Goal: Task Accomplishment & Management: Use online tool/utility

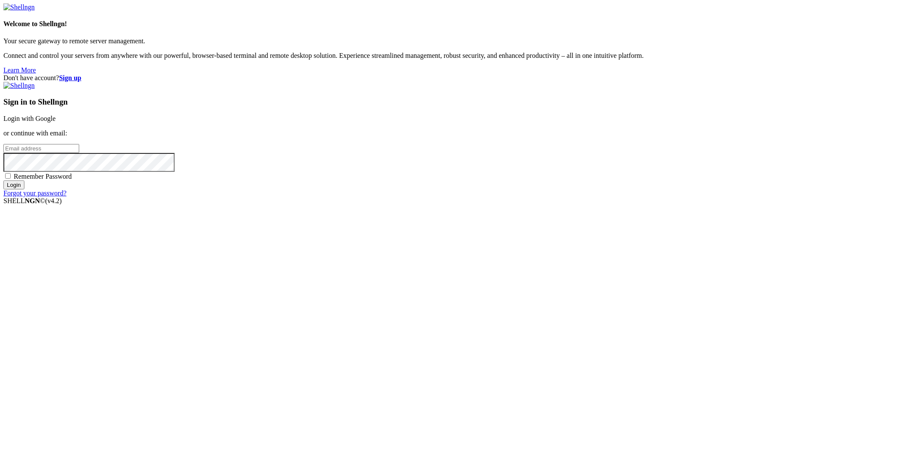
click at [56, 122] on link "Login with Google" at bounding box center [29, 118] width 52 height 7
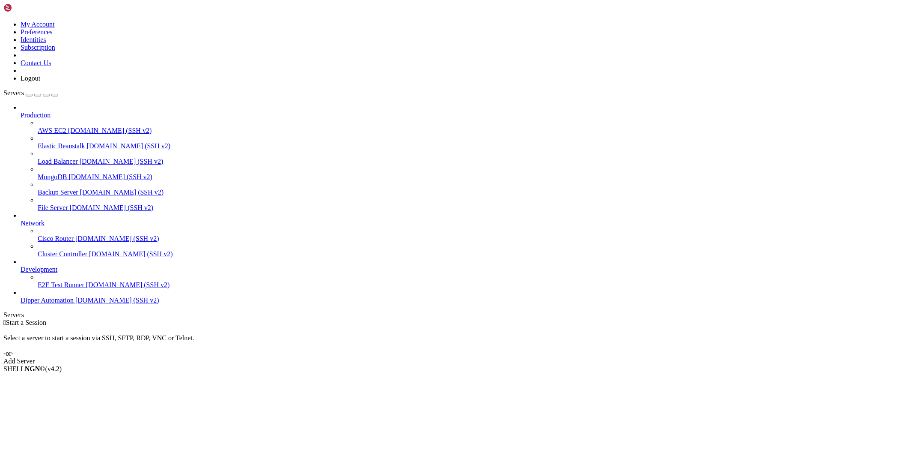
click at [488, 357] on link "Add Server" at bounding box center [456, 361] width 906 height 8
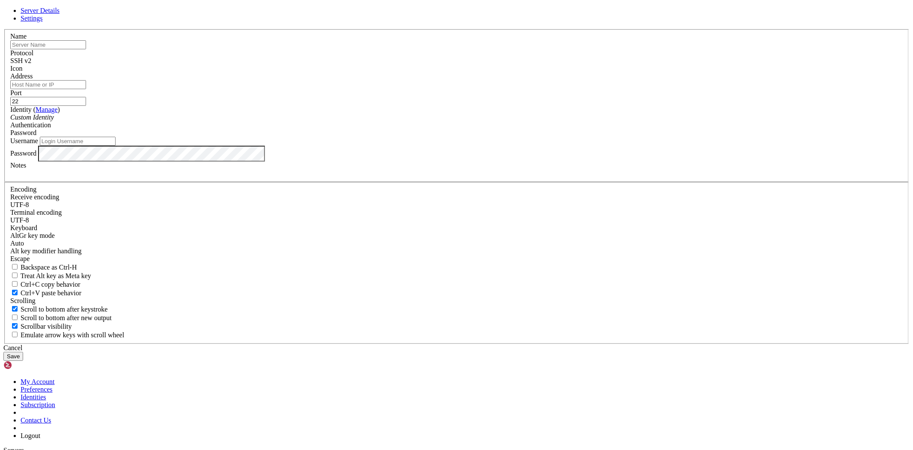
click at [3, 29] on icon at bounding box center [3, 29] width 0 height 0
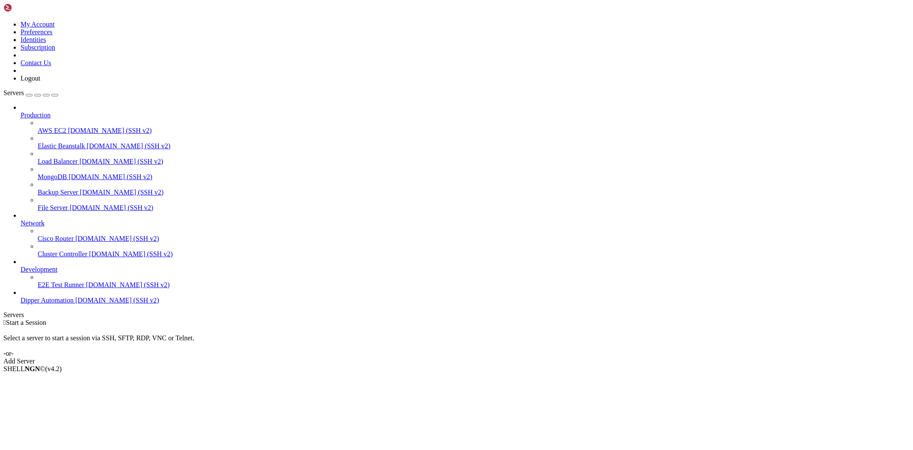
click at [61, 304] on span "Dipper Automation" at bounding box center [47, 299] width 53 height 7
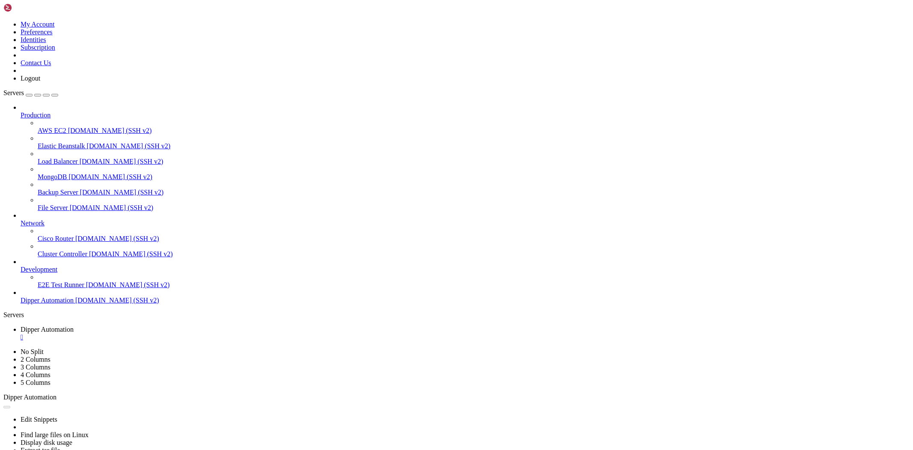
type input "/root"
click at [74, 325] on span "Dipper Automation" at bounding box center [47, 328] width 53 height 7
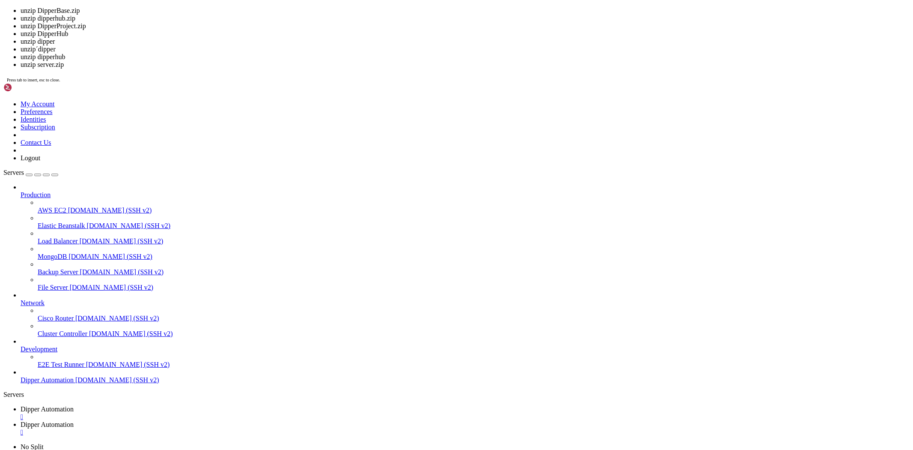
scroll to position [1317, 0]
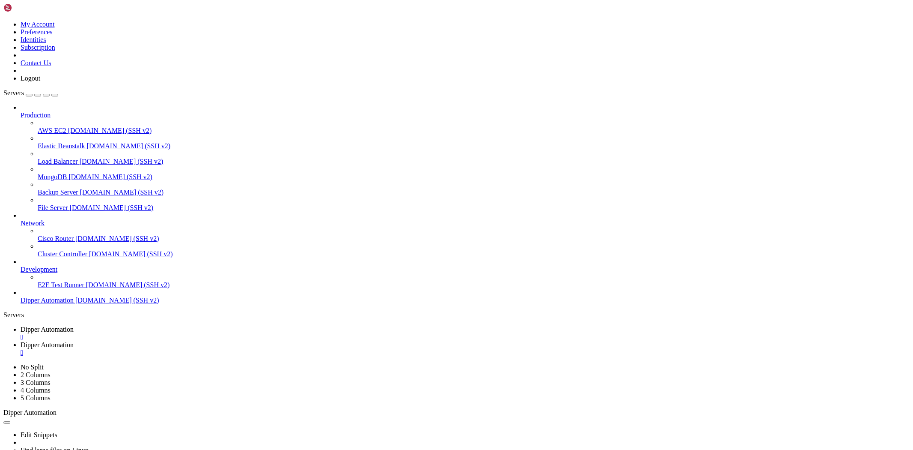
drag, startPoint x: 229, startPoint y: 10, endPoint x: 216, endPoint y: 59, distance: 51.0
click at [74, 341] on span "Dipper Automation" at bounding box center [47, 344] width 53 height 7
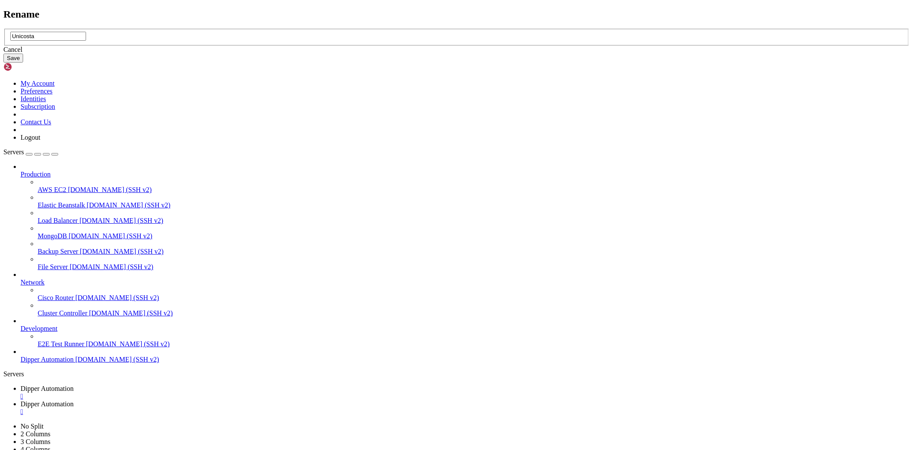
type input "Unicosta"
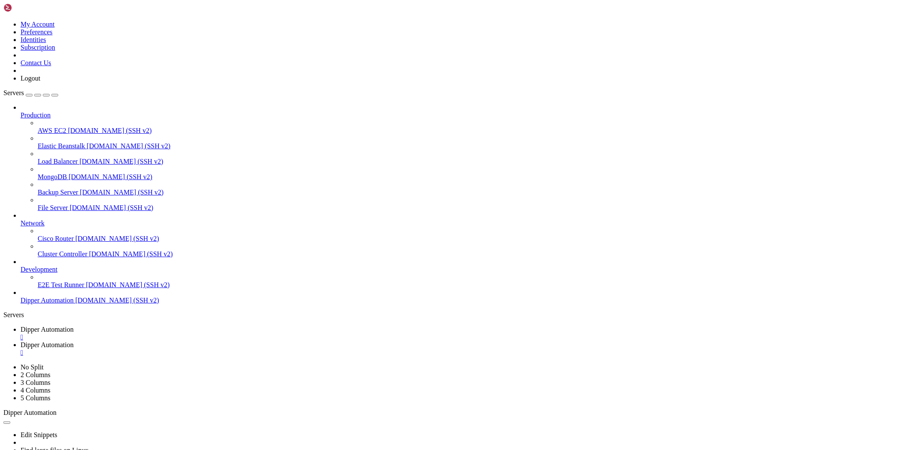
click at [74, 325] on span "Dipper Automation" at bounding box center [47, 328] width 53 height 7
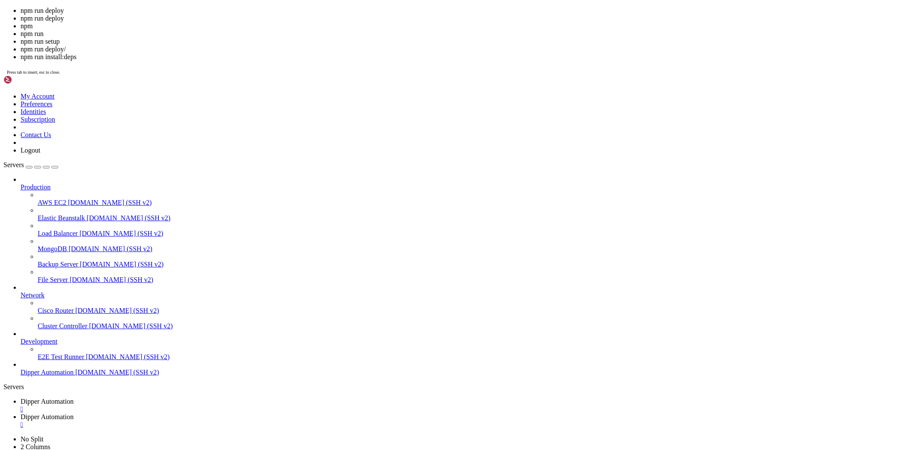
click at [74, 413] on span "Dipper Automation" at bounding box center [47, 416] width 53 height 7
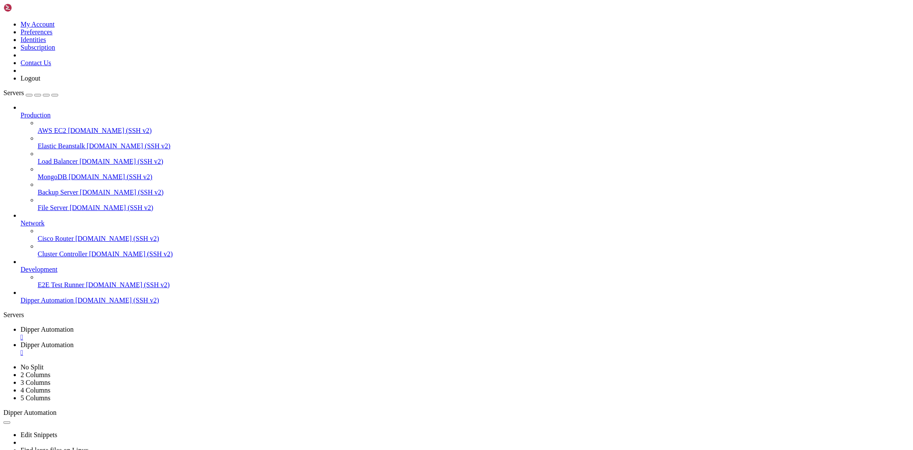
click at [124, 325] on link "Dipper Automation " at bounding box center [465, 332] width 889 height 15
click at [214, 341] on link "Dipper Automation " at bounding box center [465, 348] width 889 height 15
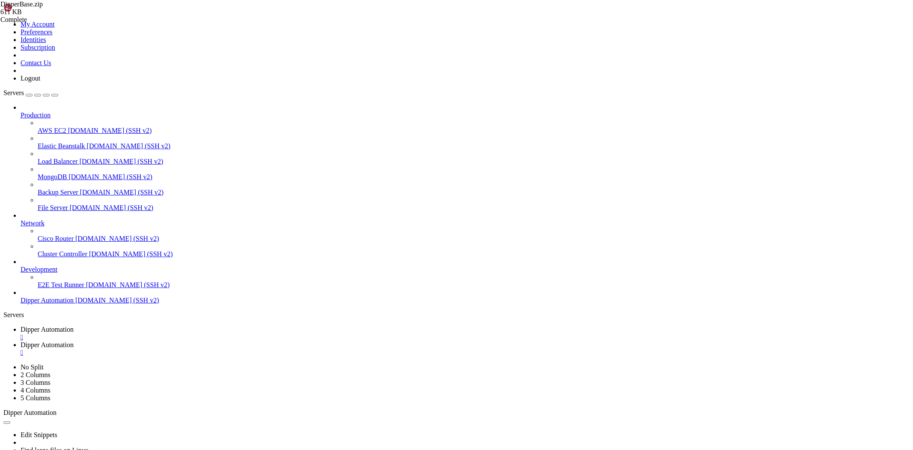
click at [167, 325] on link "Dipper Automation " at bounding box center [465, 332] width 889 height 15
click at [204, 341] on link "Dipper Automation " at bounding box center [465, 348] width 889 height 15
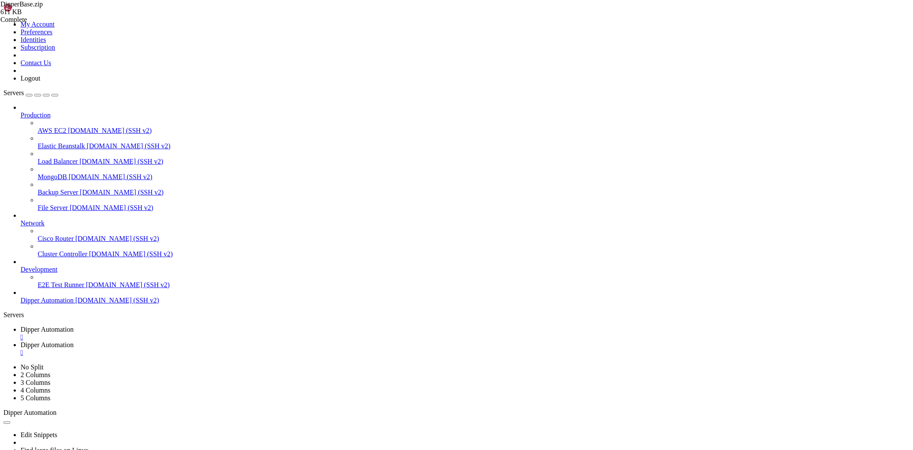
type input "/root/Unicosta"
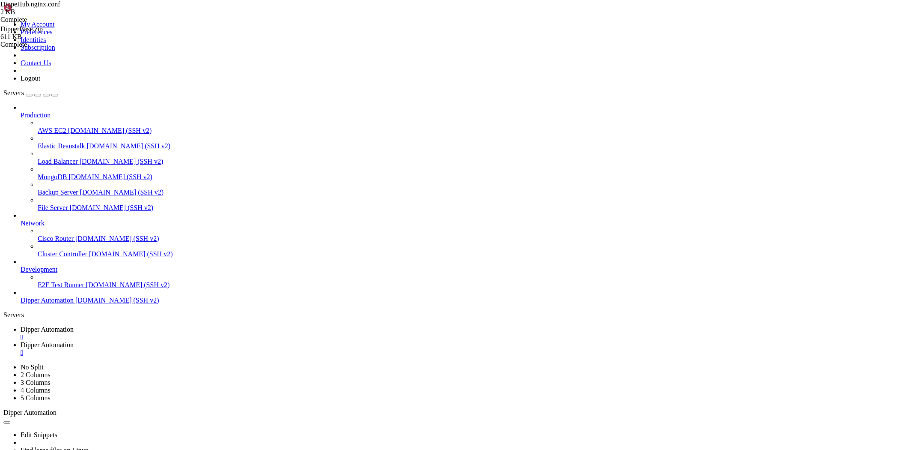
type textarea "ssl_dhparam /etc/letsencrypt/ssl-dhparams.pem; # managed by [PERSON_NAME]"
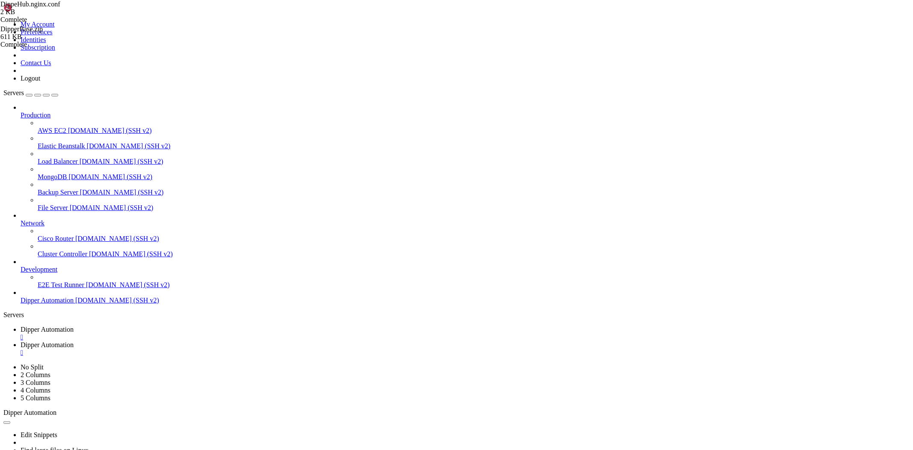
type textarea "proxy_set_header X-Forwarded-Proto $scheme;"
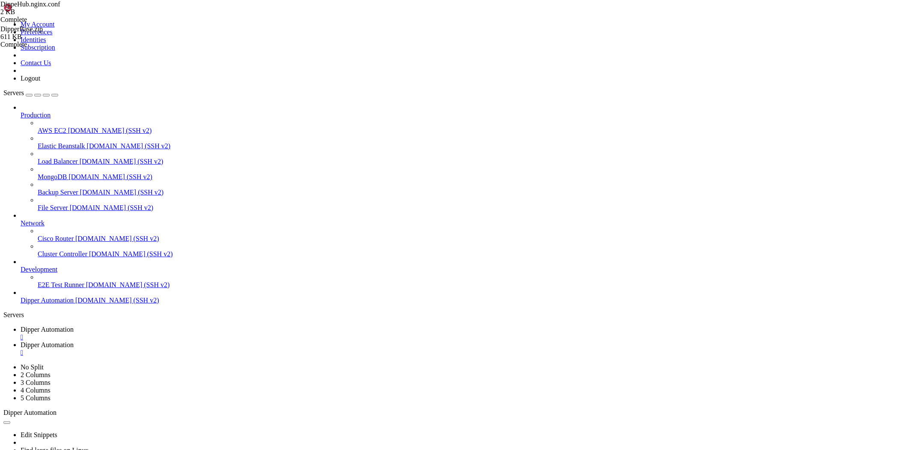
type textarea "proxy_cache_bypass $http_upgrade;"
type textarea "ssl_certificate_key /etc/letsencrypt/live/[DOMAIN_NAME][URL][DOMAIN_NAME]; # ma…"
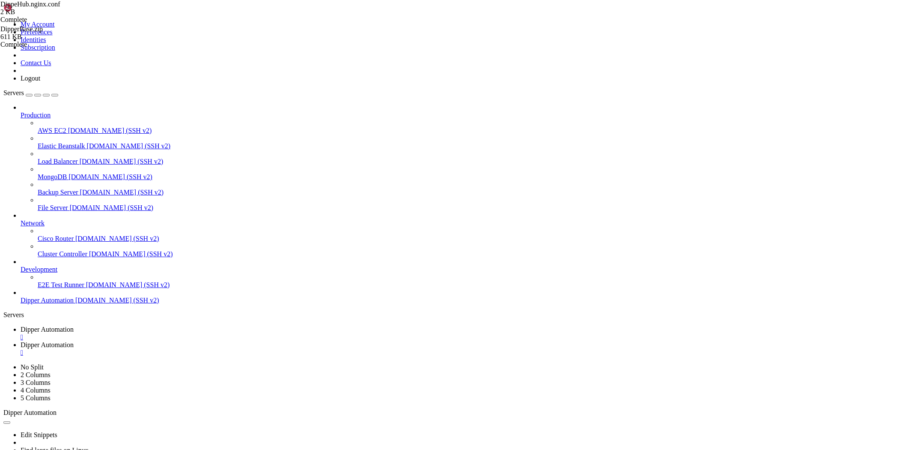
scroll to position [292, 0]
drag, startPoint x: 155, startPoint y: 106, endPoint x: 100, endPoint y: 60, distance: 72.0
type textarea "# === Arquivos estáticos de /public (raiz do site) === # URL /arquivo.png -> /r…"
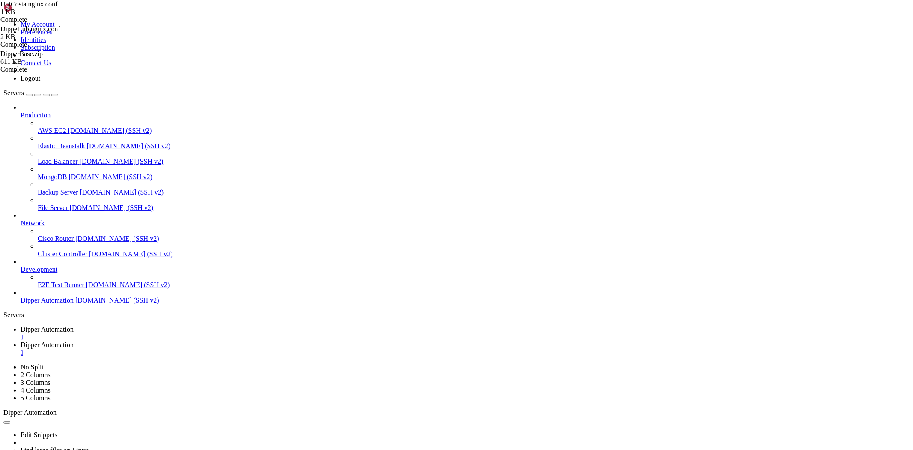
click at [74, 325] on span "Dipper Automation" at bounding box center [47, 328] width 53 height 7
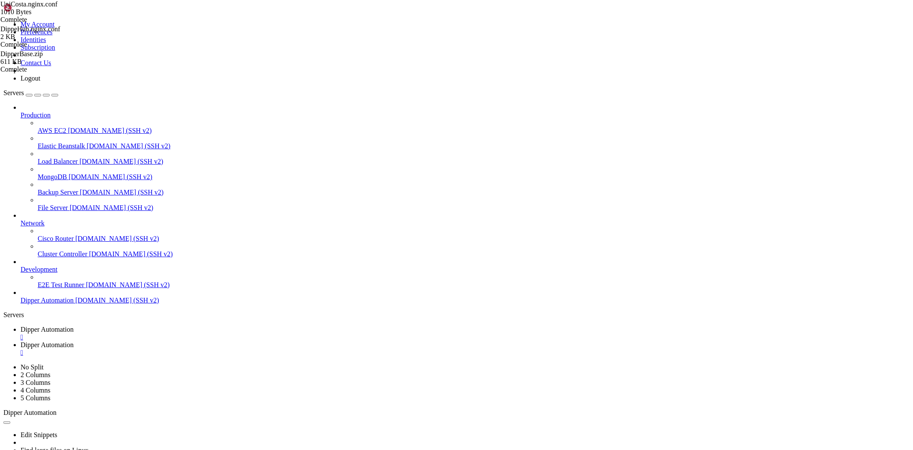
drag, startPoint x: 368, startPoint y: 859, endPoint x: 361, endPoint y: 857, distance: 7.1
drag, startPoint x: 81, startPoint y: 876, endPoint x: 2, endPoint y: 798, distance: 111.1
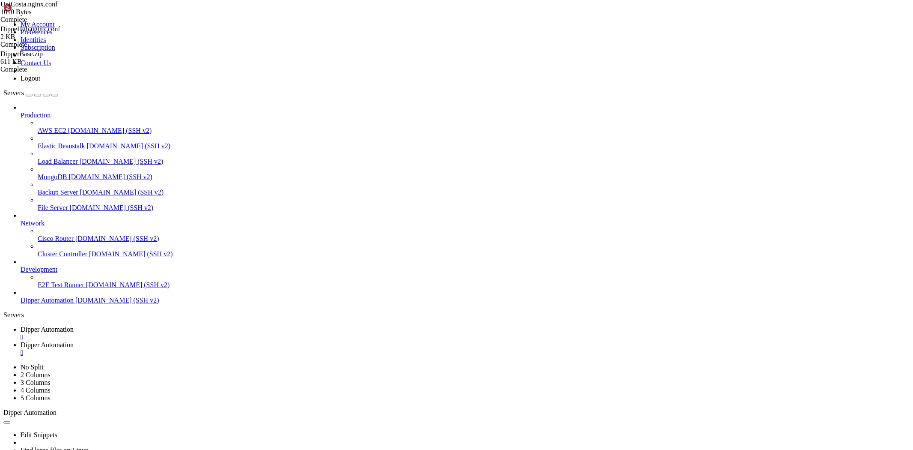
drag, startPoint x: 13, startPoint y: 805, endPoint x: 80, endPoint y: 877, distance: 98.8
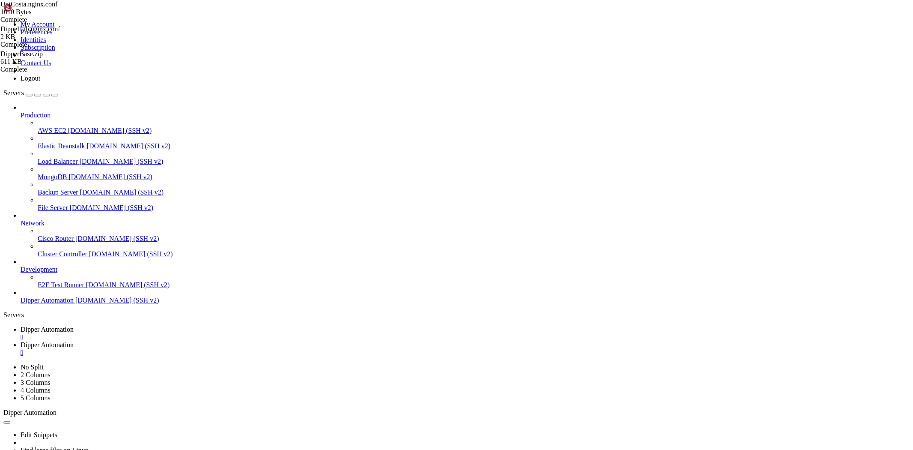
drag, startPoint x: 98, startPoint y: 801, endPoint x: 48, endPoint y: 794, distance: 51.0
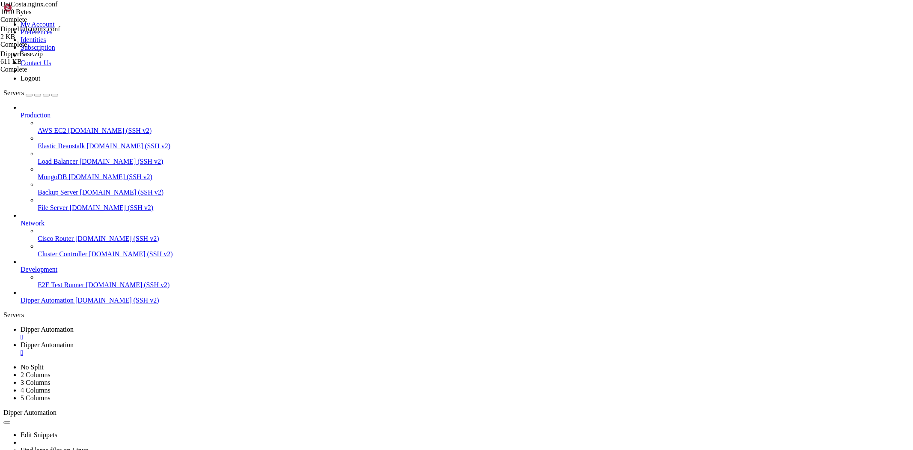
scroll to position [2685, 0]
click at [241, 341] on link "Dipper Automation " at bounding box center [465, 348] width 889 height 15
type input "/root/Unicosta/backend"
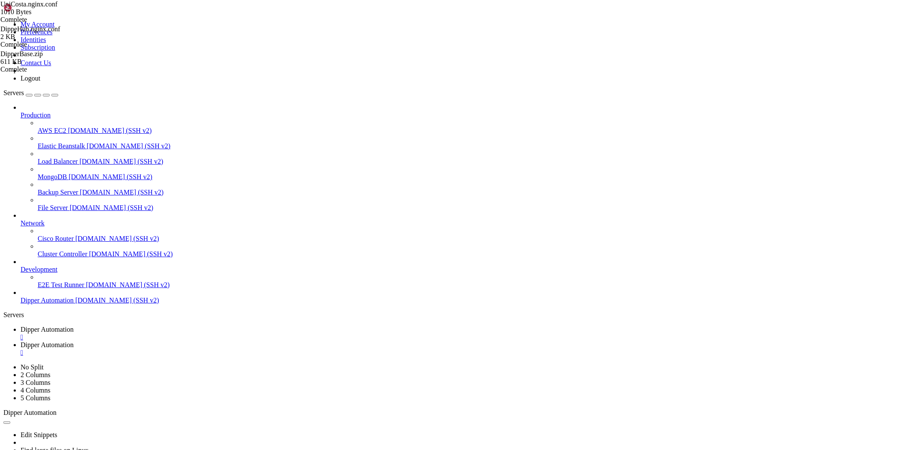
drag, startPoint x: 258, startPoint y: 431, endPoint x: 247, endPoint y: 430, distance: 10.7
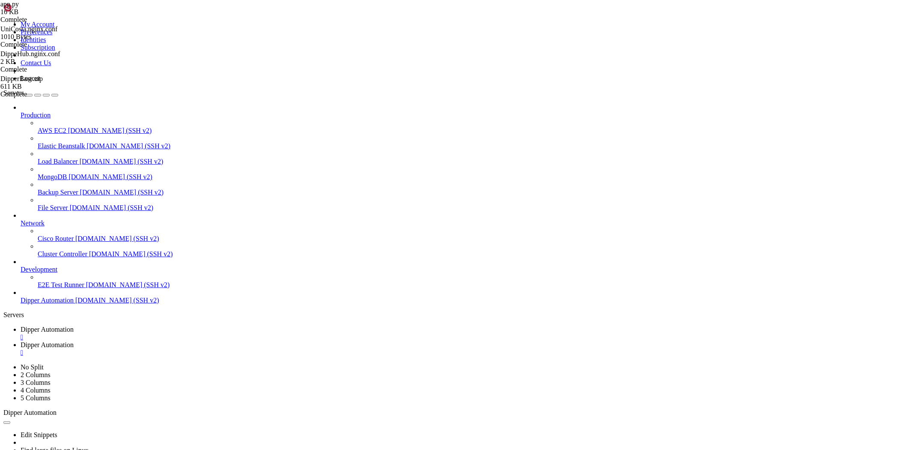
type textarea "port = int(os.environ.get('BACKEND_PORT', 6301))"
click at [74, 325] on span "Dipper Automation" at bounding box center [47, 328] width 53 height 7
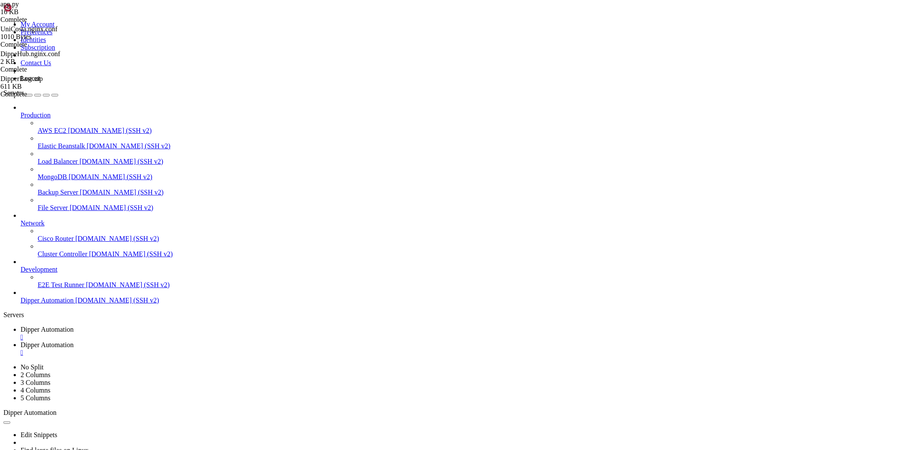
drag, startPoint x: 149, startPoint y: 863, endPoint x: 8, endPoint y: 792, distance: 158.7
click at [196, 341] on link "Dipper Automation " at bounding box center [465, 348] width 889 height 15
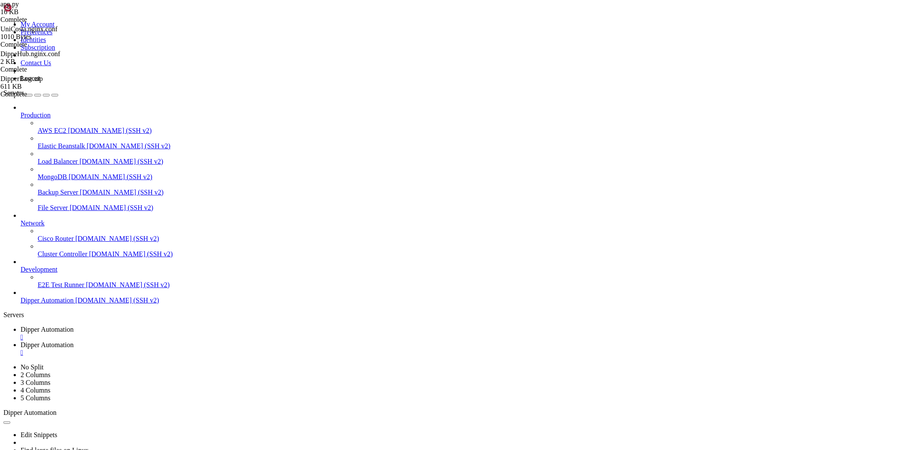
click at [74, 325] on span "Dipper Automation" at bounding box center [47, 328] width 53 height 7
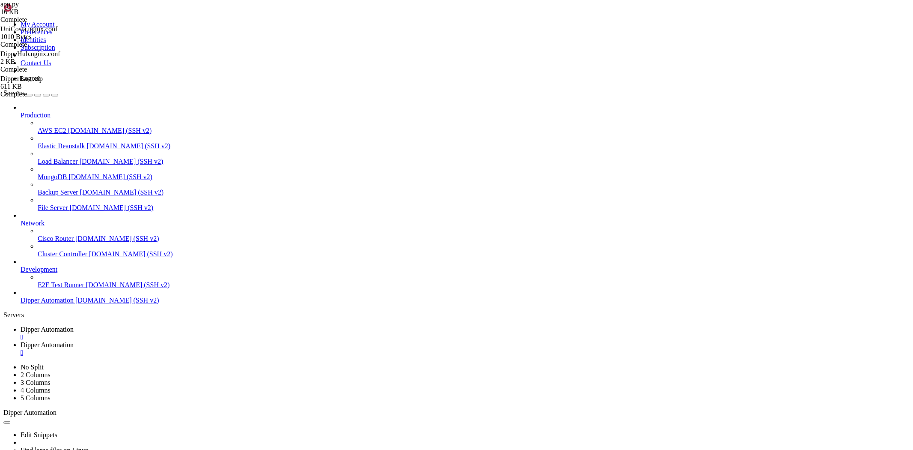
scroll to position [3391, 0]
drag, startPoint x: 184, startPoint y: 722, endPoint x: 138, endPoint y: 762, distance: 60.7
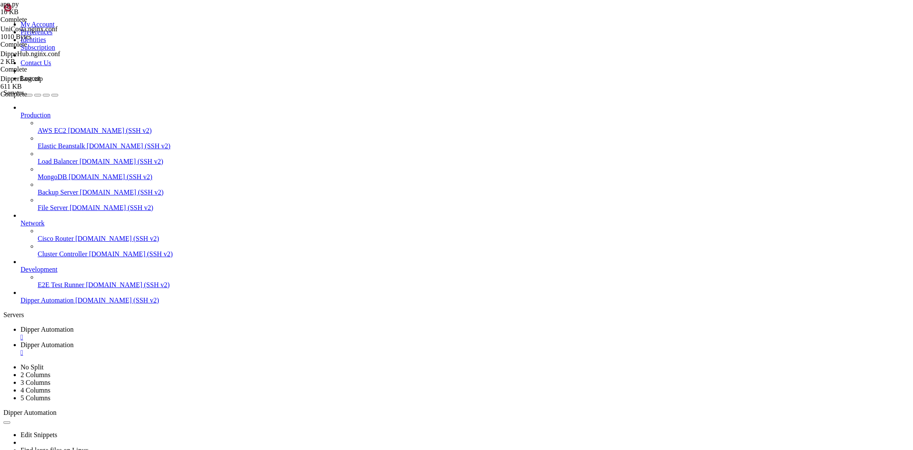
scroll to position [4585, 0]
click at [74, 341] on span "Dipper Automation" at bounding box center [47, 344] width 53 height 7
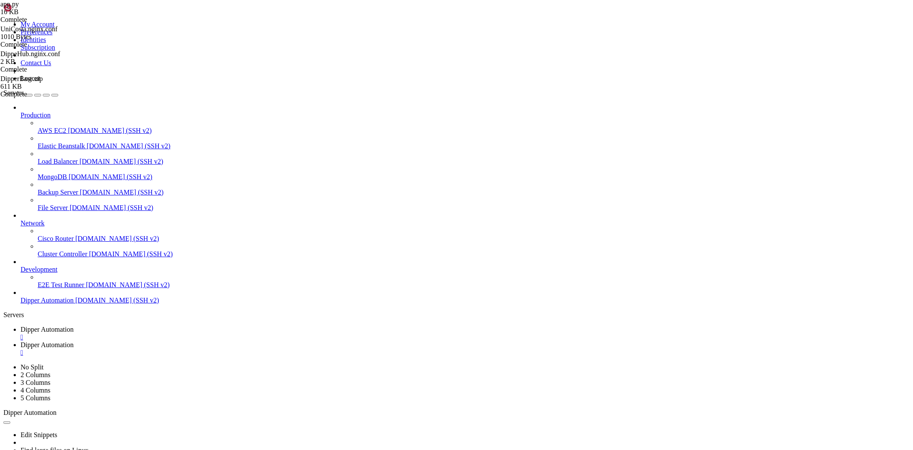
type input "/root/Unicosta/public"
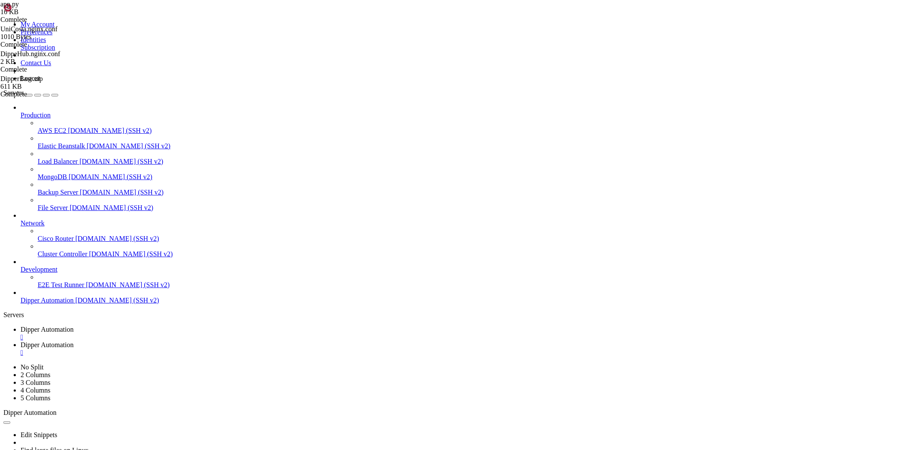
click at [305, 341] on div at bounding box center [456, 225] width 913 height 450
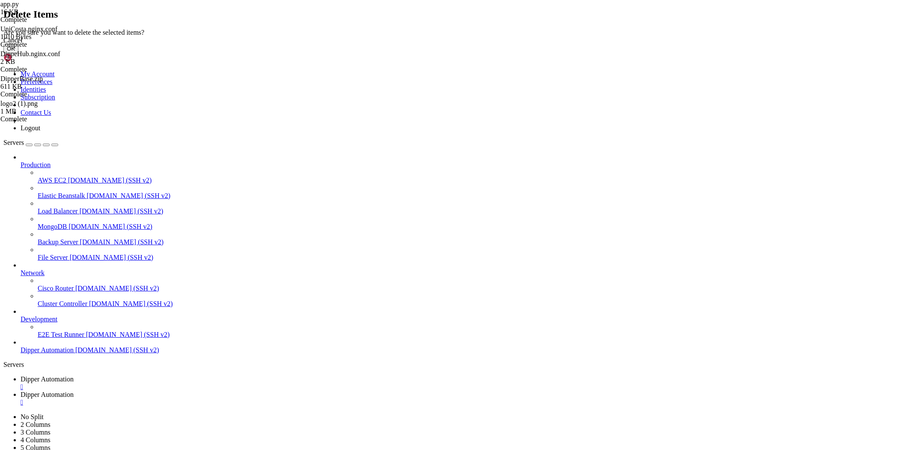
click at [18, 53] on button "OK" at bounding box center [10, 48] width 15 height 9
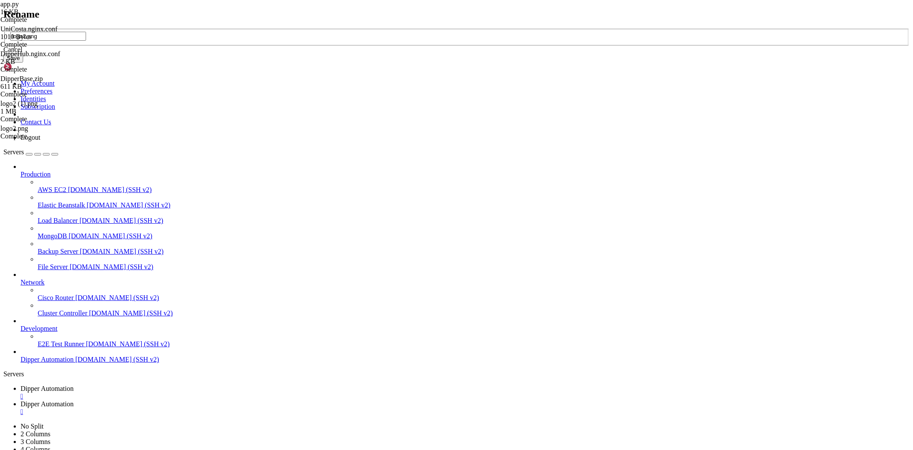
type input "logo2.png"
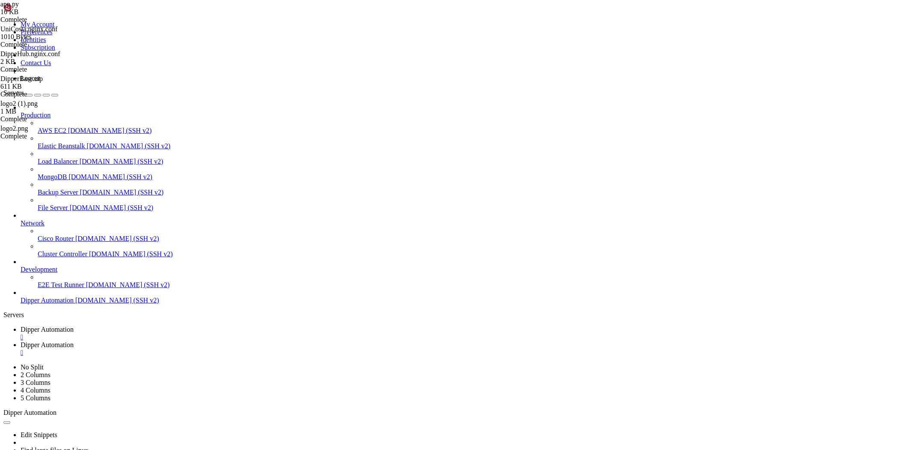
type input "/root/Unicosta/app/login"
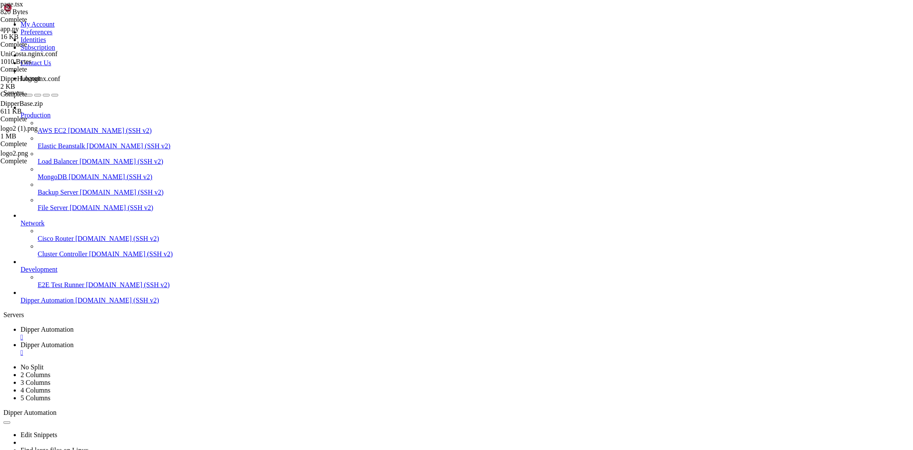
drag, startPoint x: 330, startPoint y: 120, endPoint x: 307, endPoint y: 118, distance: 22.4
type textarea "<h1 className="text-2xl font-bold text-gray-800">Sistema de Gerenciamento</h1>"
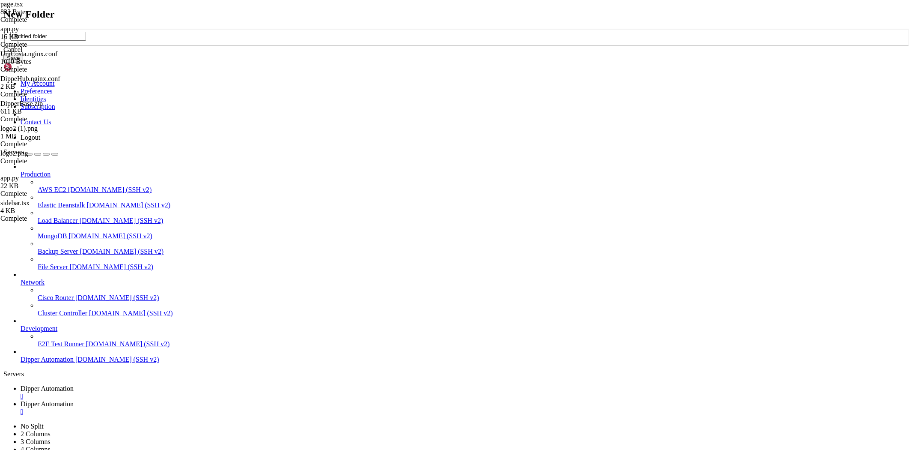
click at [485, 54] on div "Cancel" at bounding box center [456, 50] width 906 height 8
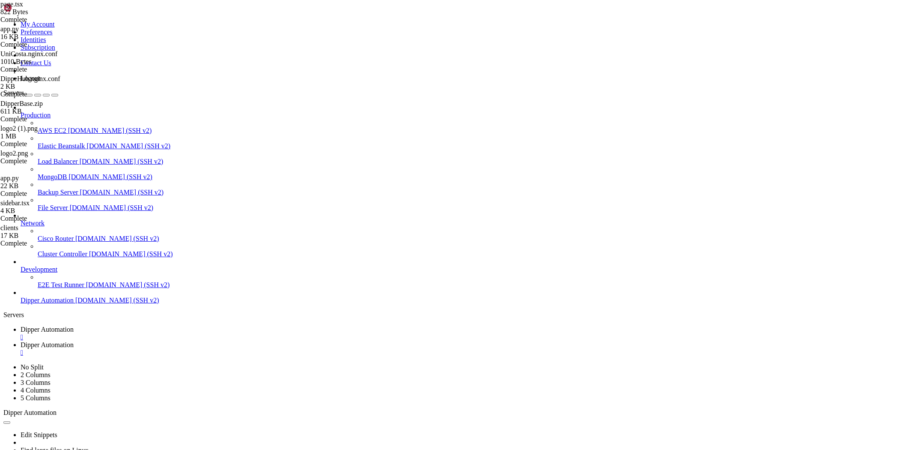
drag, startPoint x: 142, startPoint y: 15, endPoint x: 148, endPoint y: 30, distance: 16.3
click at [142, 325] on link "Dipper Automation " at bounding box center [465, 332] width 889 height 15
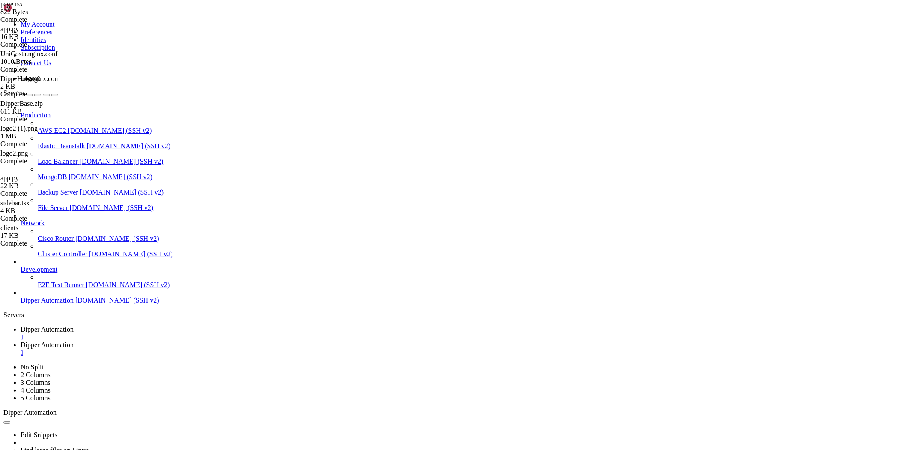
scroll to position [6011, 0]
click at [74, 341] on span "Dipper Automation" at bounding box center [47, 344] width 53 height 7
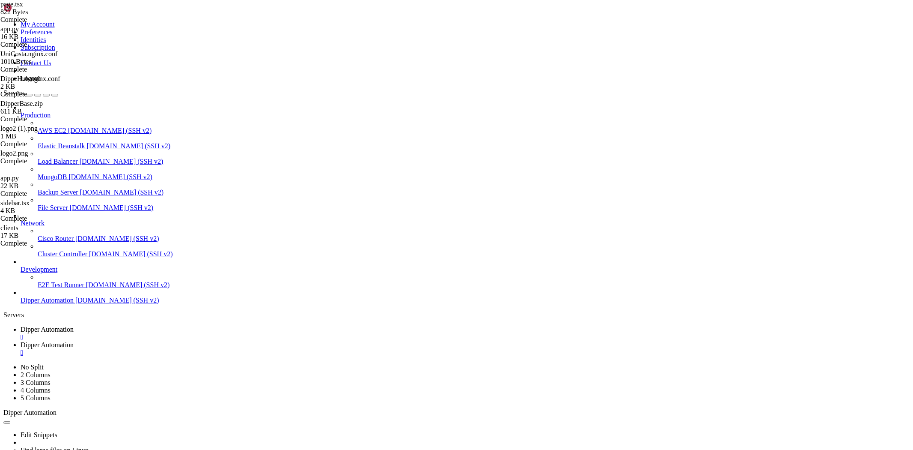
type input "/root/Unicosta/scripts"
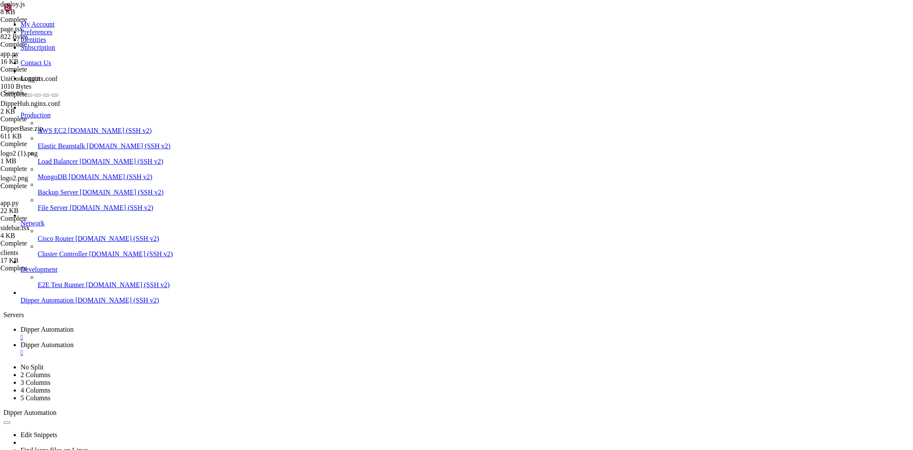
drag, startPoint x: 201, startPoint y: 144, endPoint x: 195, endPoint y: 145, distance: 6.4
type textarea ""// ____ _","
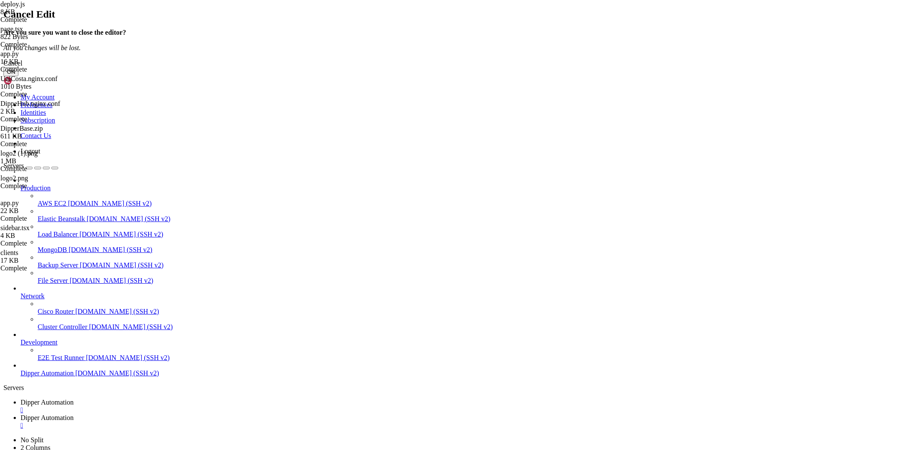
click at [18, 76] on button "OK" at bounding box center [10, 71] width 15 height 9
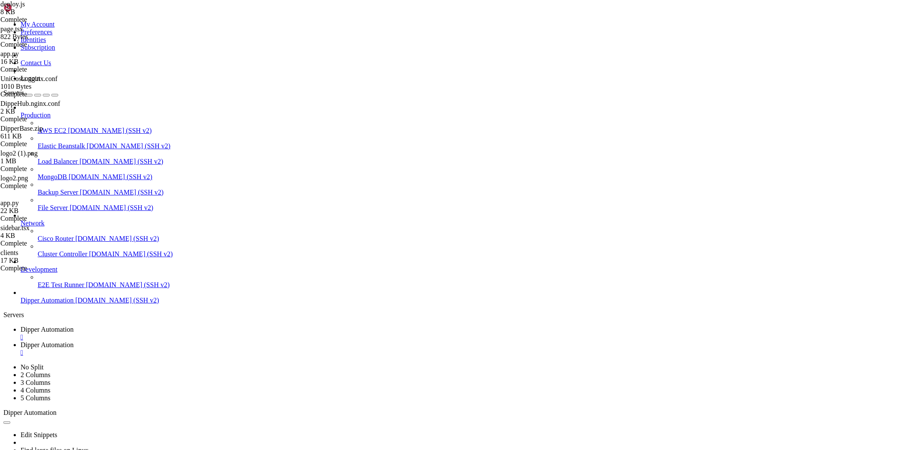
type textarea ": `https://${appUrl}/`;"
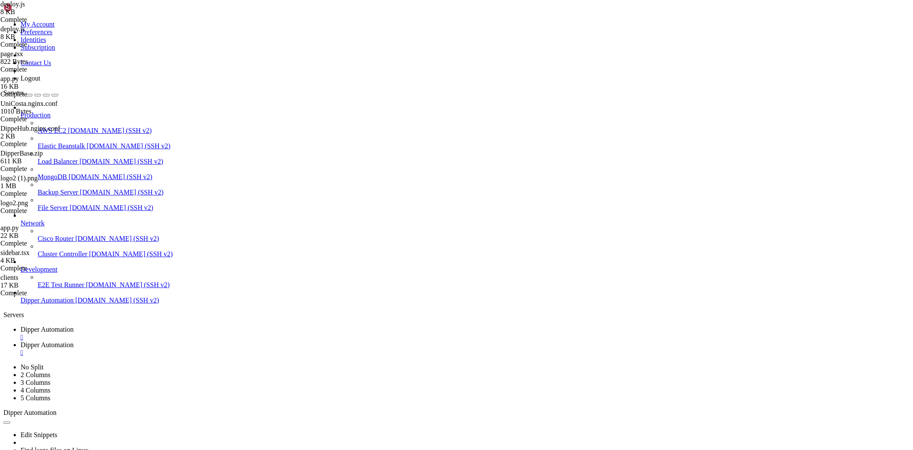
click at [74, 325] on span "Dipper Automation" at bounding box center [47, 328] width 53 height 7
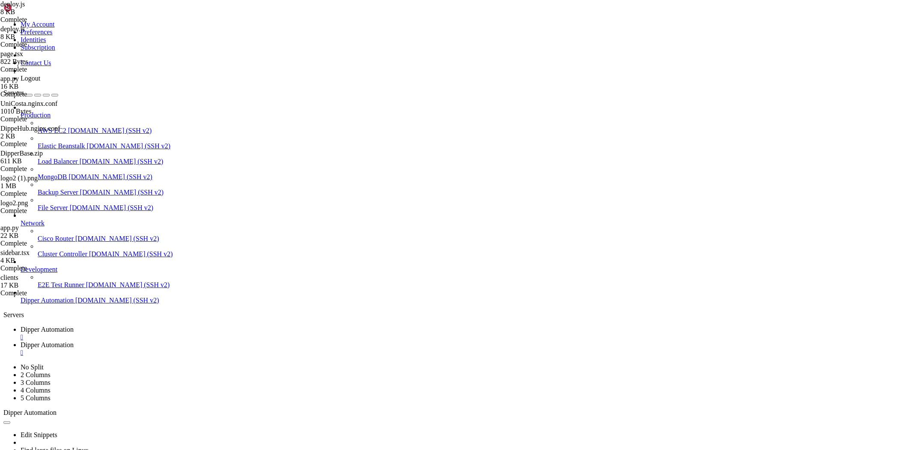
click at [74, 341] on span "Dipper Automation" at bounding box center [47, 344] width 53 height 7
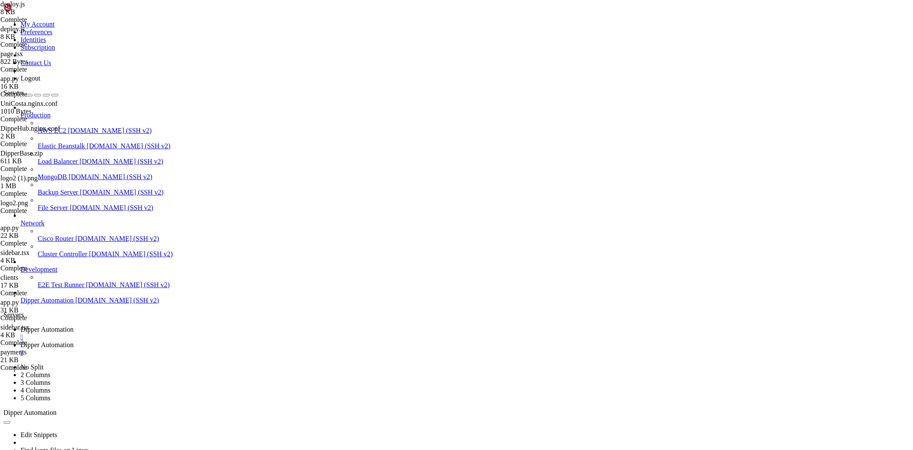
click at [74, 325] on span "Dipper Automation" at bounding box center [47, 328] width 53 height 7
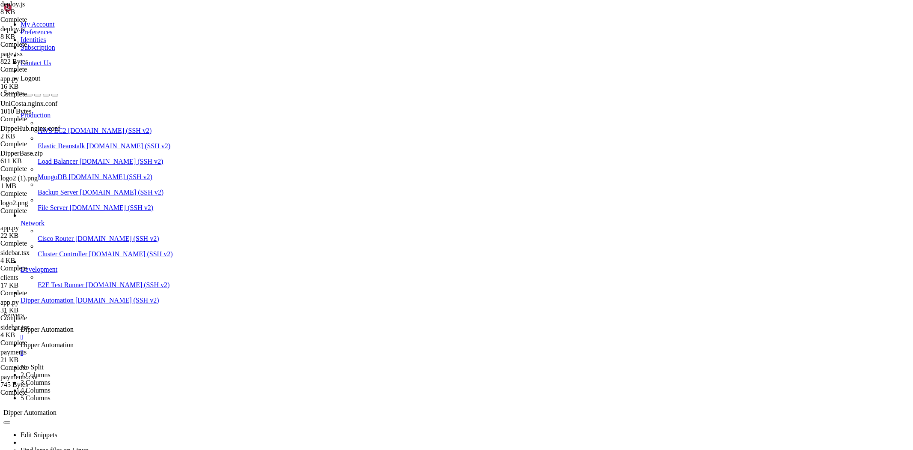
click at [235, 341] on link "Dipper Automation " at bounding box center [465, 348] width 889 height 15
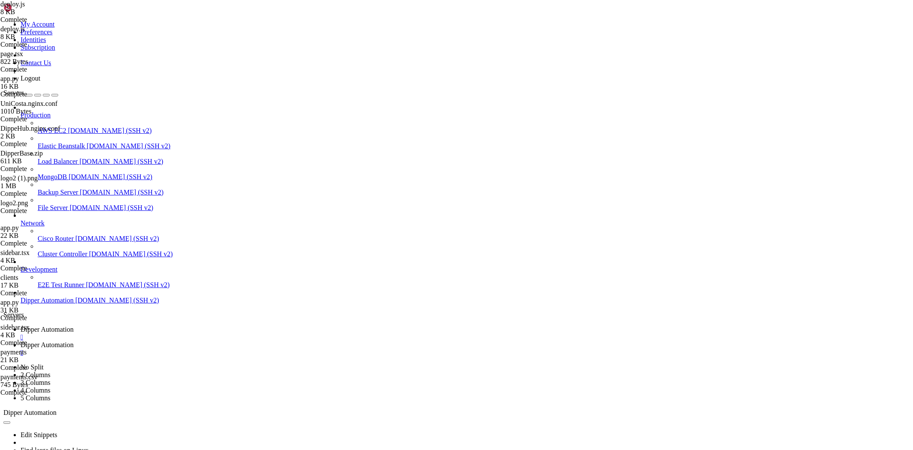
type input "/root/Unicosta/backend"
drag, startPoint x: 209, startPoint y: 148, endPoint x: 186, endPoint y: 148, distance: 23.1
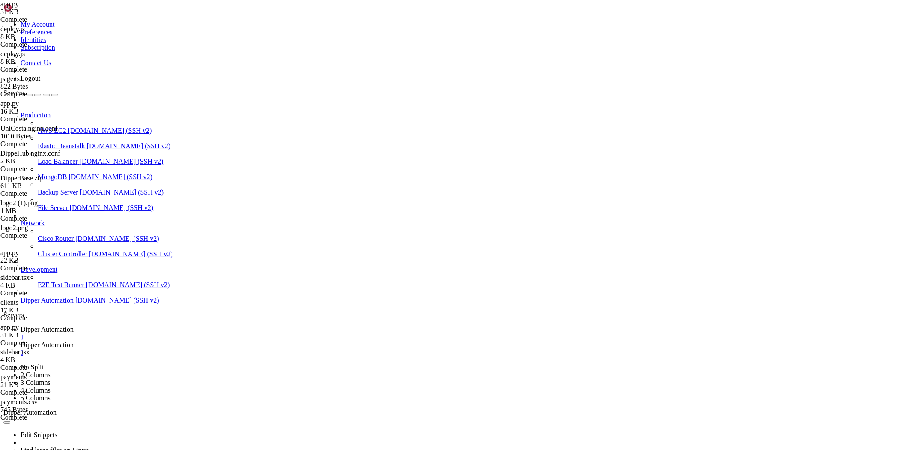
drag, startPoint x: 206, startPoint y: 152, endPoint x: 187, endPoint y: 151, distance: 19.3
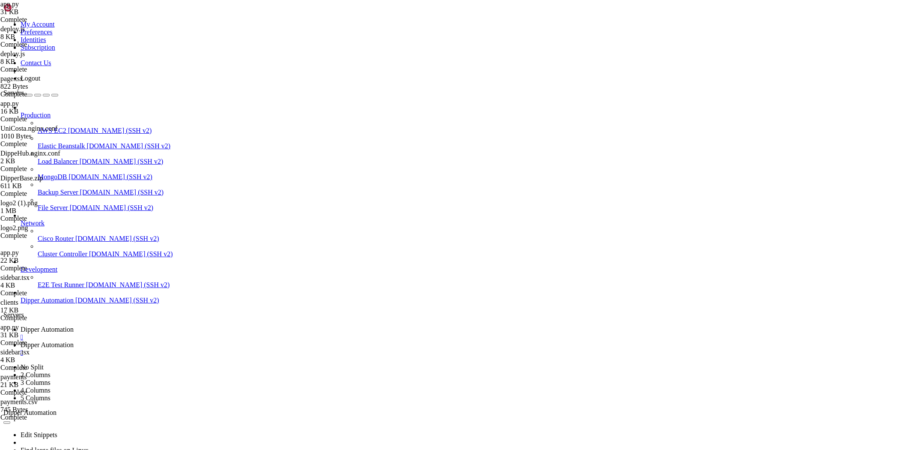
drag, startPoint x: 310, startPoint y: 151, endPoint x: 274, endPoint y: 150, distance: 35.5
drag, startPoint x: 397, startPoint y: 149, endPoint x: 361, endPoint y: 152, distance: 36.1
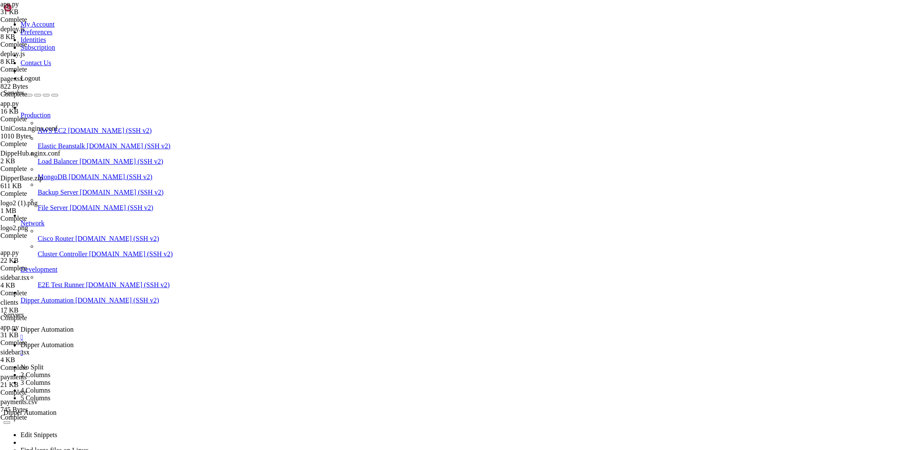
drag, startPoint x: 399, startPoint y: 151, endPoint x: 364, endPoint y: 152, distance: 35.1
drag, startPoint x: 485, startPoint y: 151, endPoint x: 451, endPoint y: 151, distance: 34.3
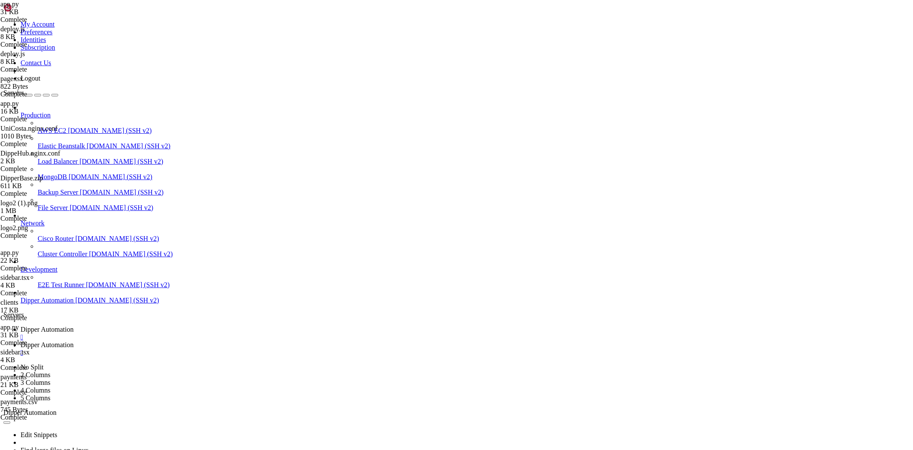
type textarea "f"[URL]{clean_url}","
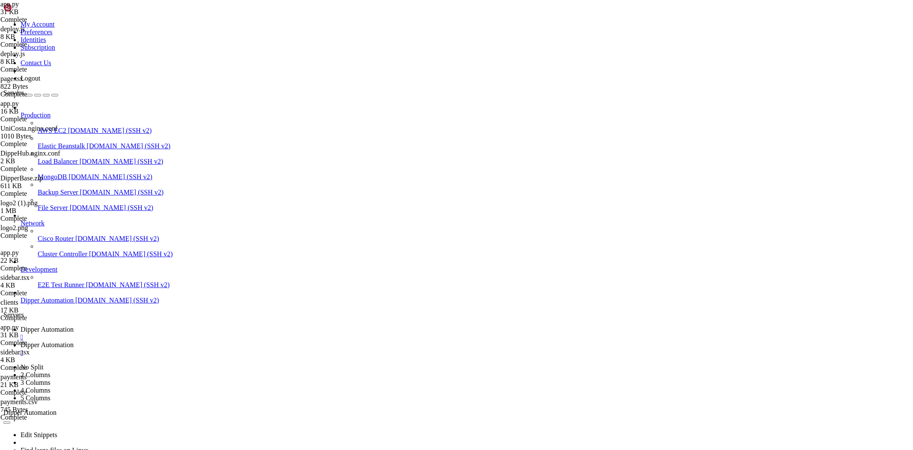
click at [74, 325] on span "Dipper Automation" at bounding box center [47, 328] width 53 height 7
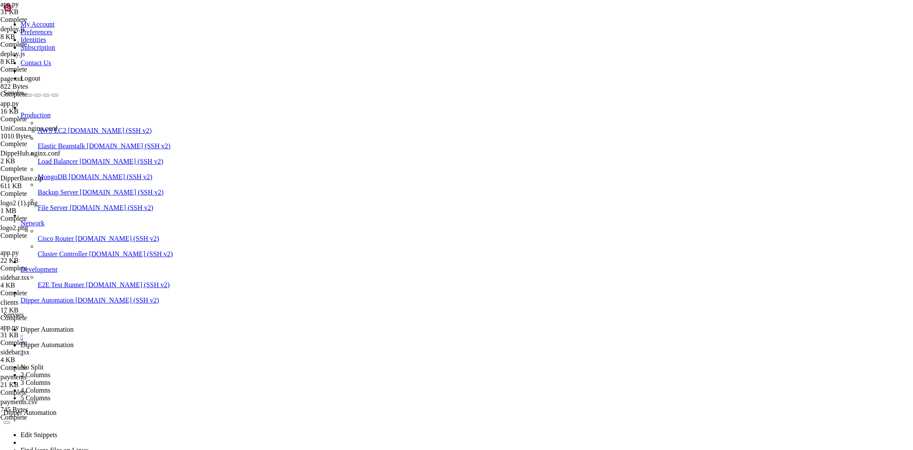
scroll to position [8704, 0]
click at [195, 341] on link "Dipper Automation " at bounding box center [465, 348] width 889 height 15
click at [74, 325] on span "Dipper Automation" at bounding box center [47, 328] width 53 height 7
drag, startPoint x: 498, startPoint y: 516, endPoint x: 318, endPoint y: 616, distance: 206.4
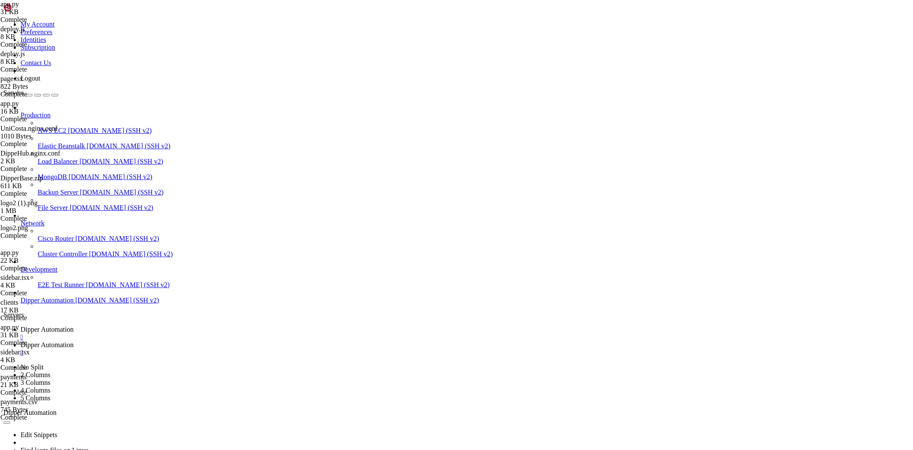
click at [215, 341] on link "Dipper Automation " at bounding box center [465, 348] width 889 height 15
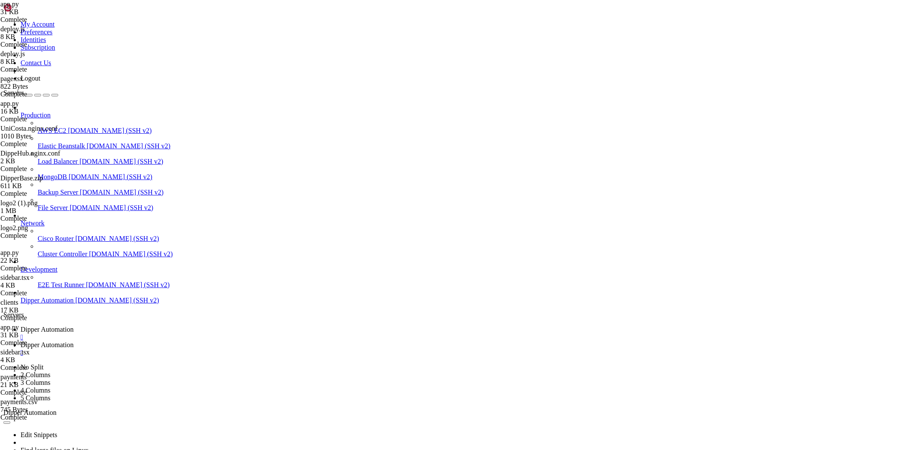
type input "/root/Unicosta/scripts"
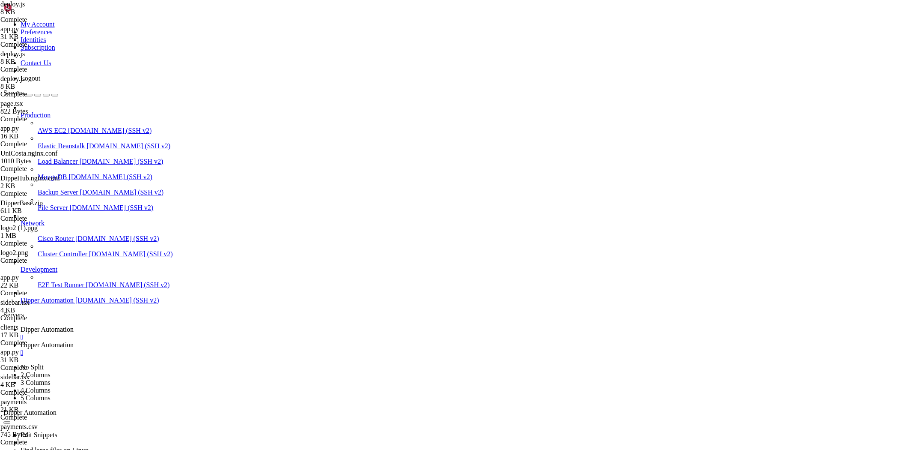
type textarea ": `https://${appUrl}`;"
click at [74, 325] on span "Dipper Automation" at bounding box center [47, 328] width 53 height 7
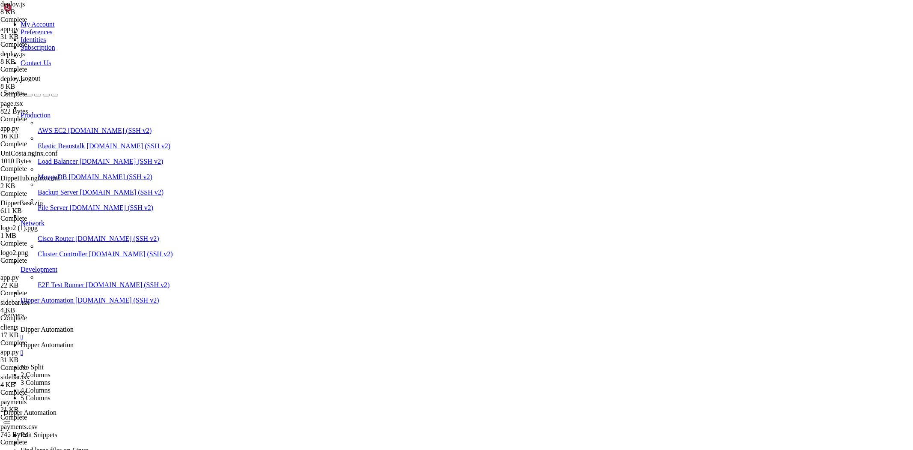
scroll to position [10319, 0]
drag, startPoint x: 205, startPoint y: 561, endPoint x: 72, endPoint y: 656, distance: 162.9
drag, startPoint x: 269, startPoint y: 821, endPoint x: 271, endPoint y: 817, distance: 4.6
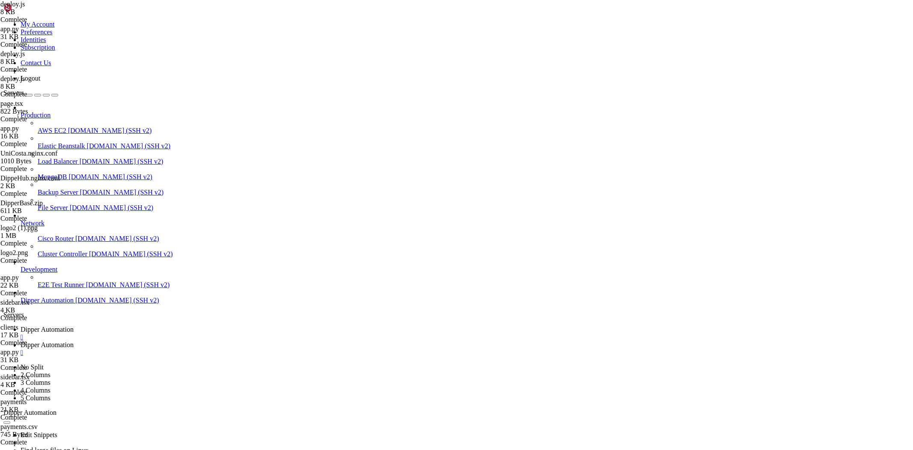
click at [74, 341] on span "Dipper Automation" at bounding box center [47, 344] width 53 height 7
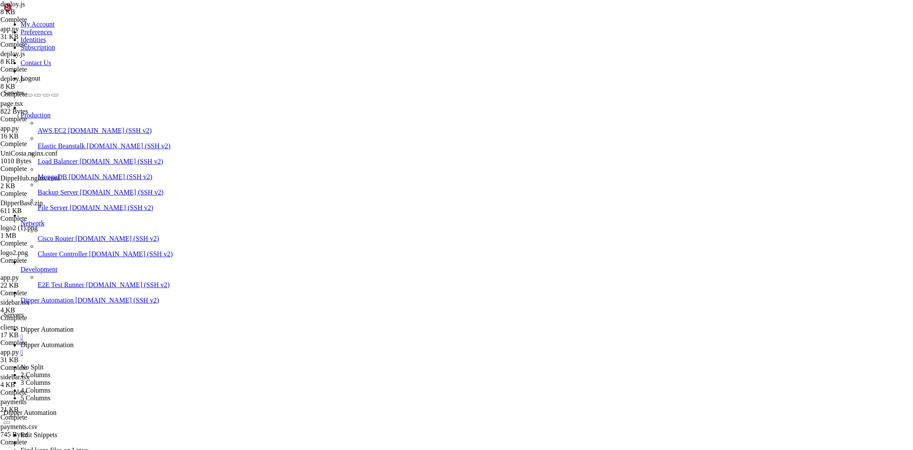
type input "/root/Unicosta/backend/data"
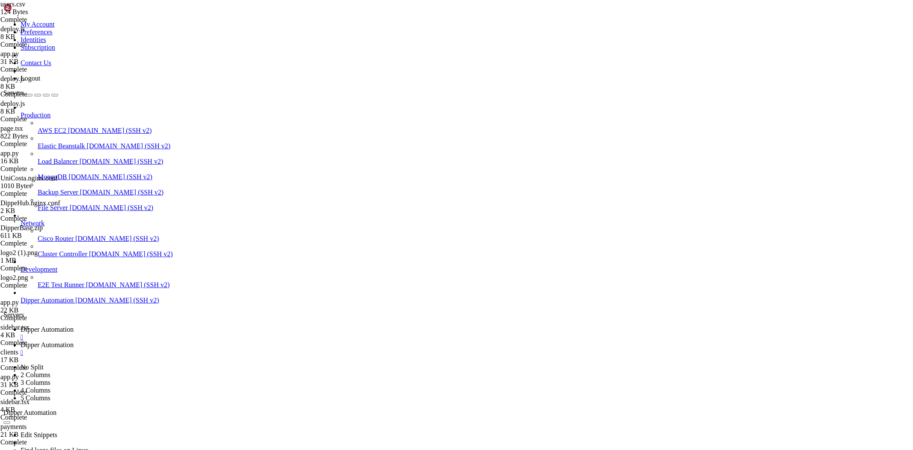
type textarea "1,[PERSON_NAME][EMAIL_ADDRESS][DOMAIN_NAME],DipperAuto.21,[PERSON_NAME],true"
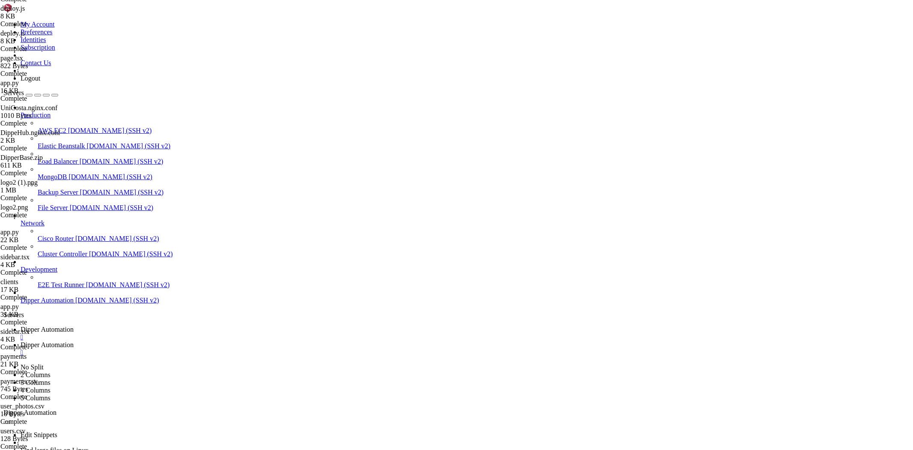
scroll to position [172, 0]
click at [139, 325] on link "Dipper Automation " at bounding box center [465, 332] width 889 height 15
drag, startPoint x: 236, startPoint y: 667, endPoint x: 262, endPoint y: 664, distance: 25.4
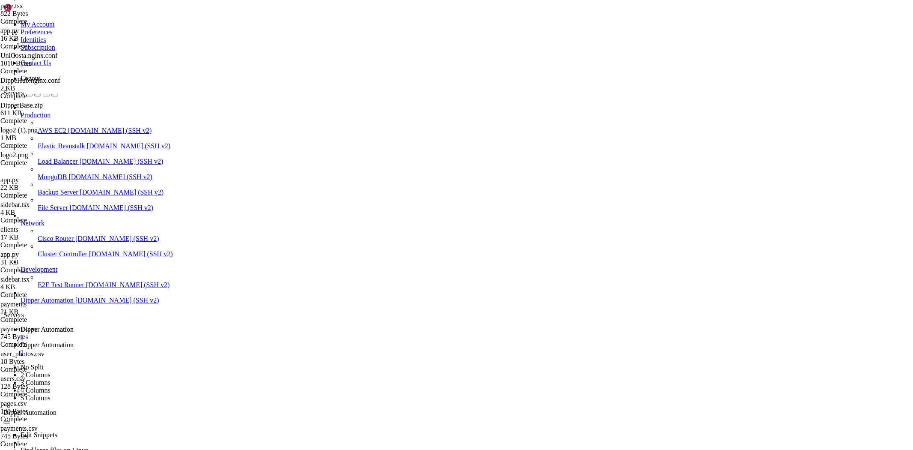
click at [213, 416] on div "Edit Snippets Find large files on Linux Display disk usage Extract tar file Vie…" at bounding box center [456, 454] width 906 height 77
click at [211, 341] on link "Dipper Automation " at bounding box center [465, 348] width 889 height 15
drag, startPoint x: 158, startPoint y: 194, endPoint x: 125, endPoint y: 203, distance: 33.3
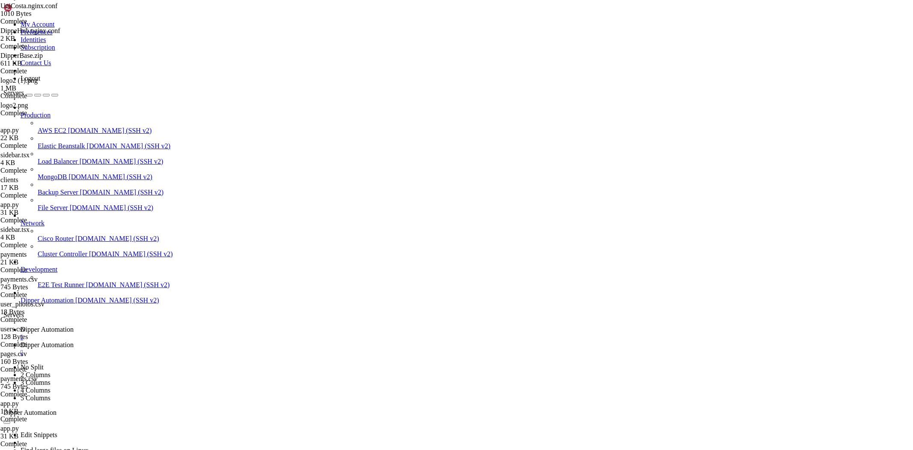
scroll to position [222, 0]
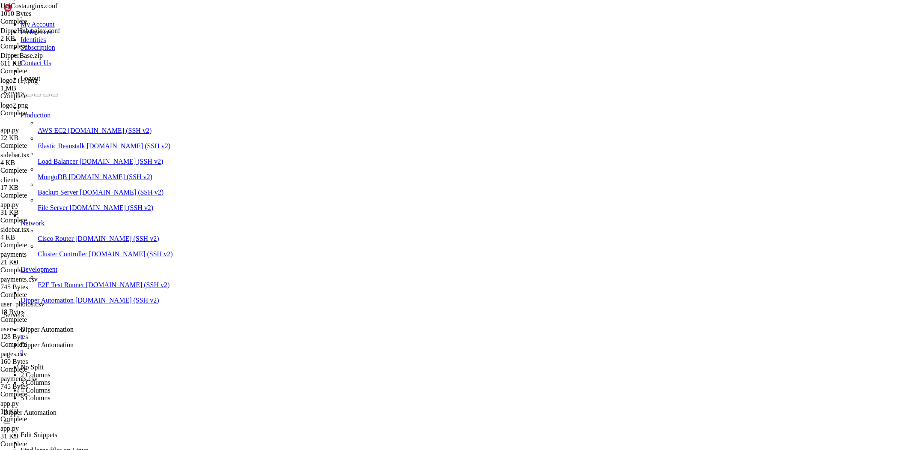
click at [155, 325] on link "Dipper Automation " at bounding box center [465, 332] width 889 height 15
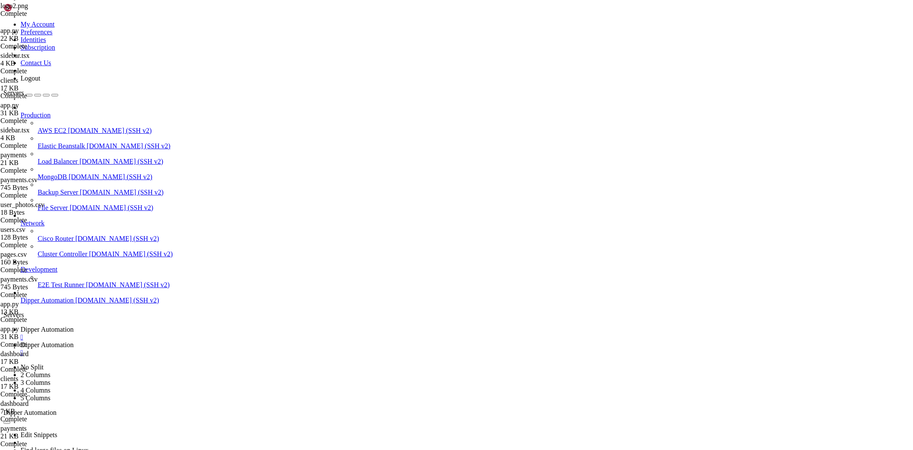
click at [74, 341] on span "Dipper Automation" at bounding box center [47, 344] width 53 height 7
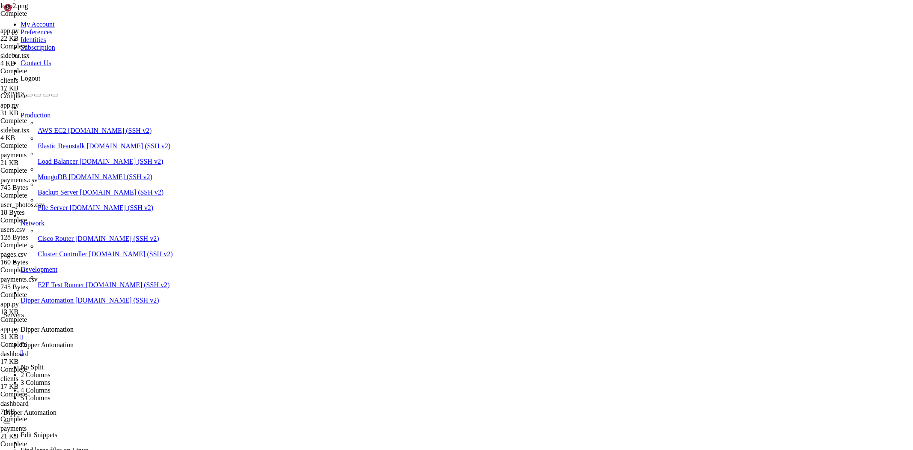
type input "/root/DipperProject/backend/data"
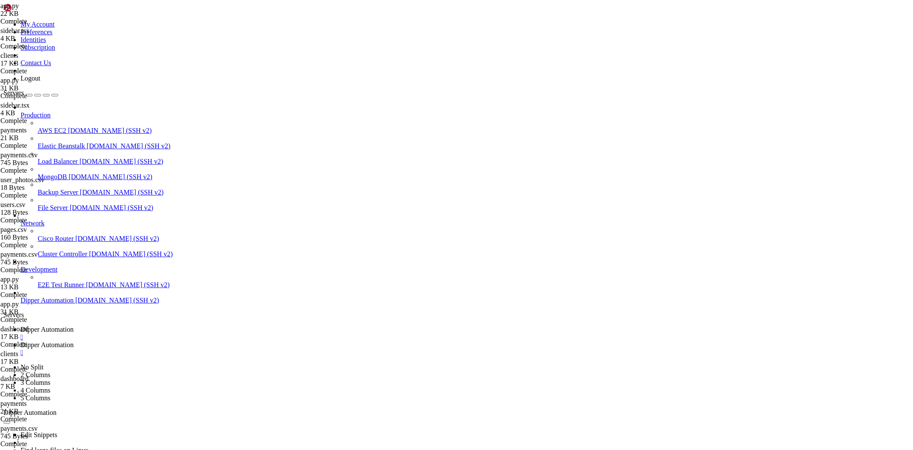
click at [137, 325] on link "Dipper Automation " at bounding box center [465, 332] width 889 height 15
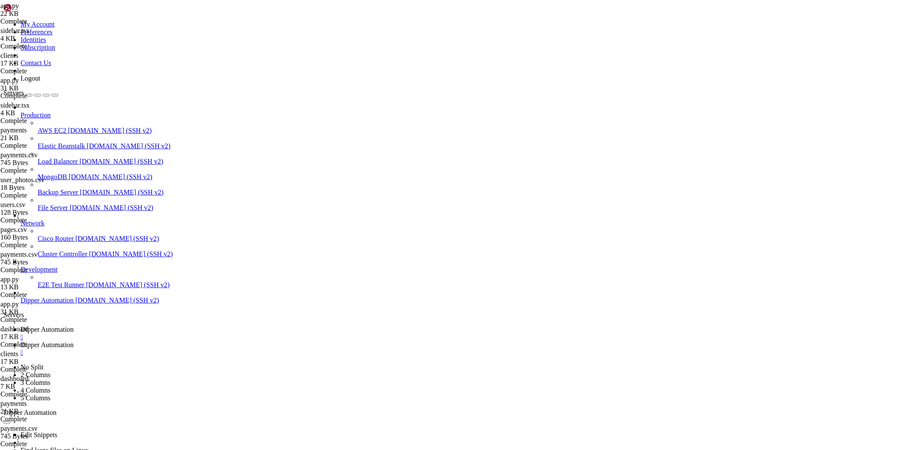
scroll to position [13856, 0]
click at [219, 341] on link "Dipper Automation " at bounding box center [465, 348] width 889 height 15
type input "/root/DipperProject/backend"
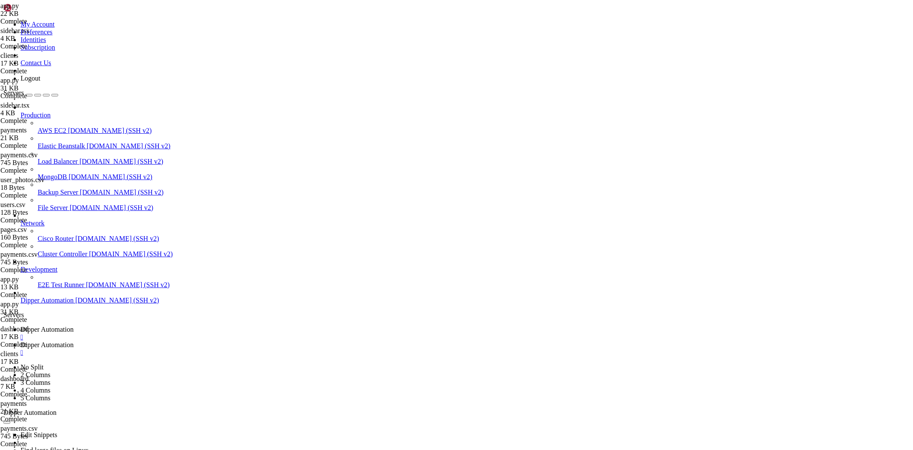
type textarea "port = int(os.environ.get('BACKEND_PORT', 2101))"
click at [74, 325] on span "Dipper Automation" at bounding box center [47, 328] width 53 height 7
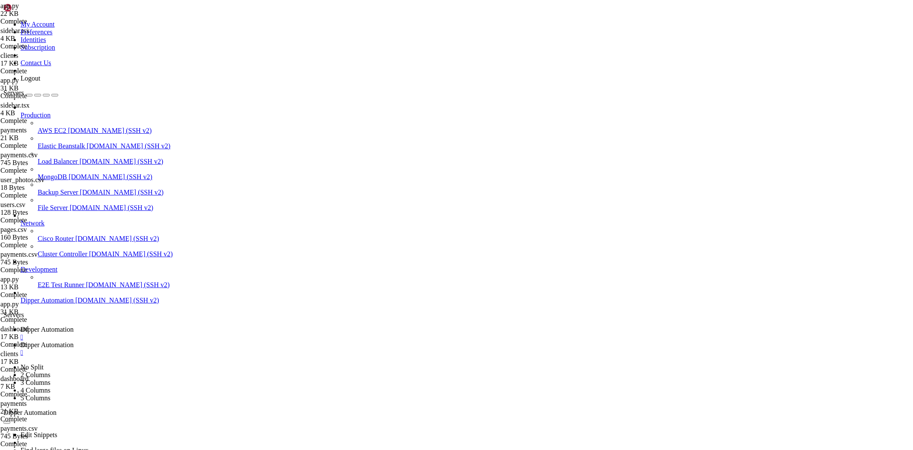
drag, startPoint x: 306, startPoint y: 676, endPoint x: 240, endPoint y: 708, distance: 73.5
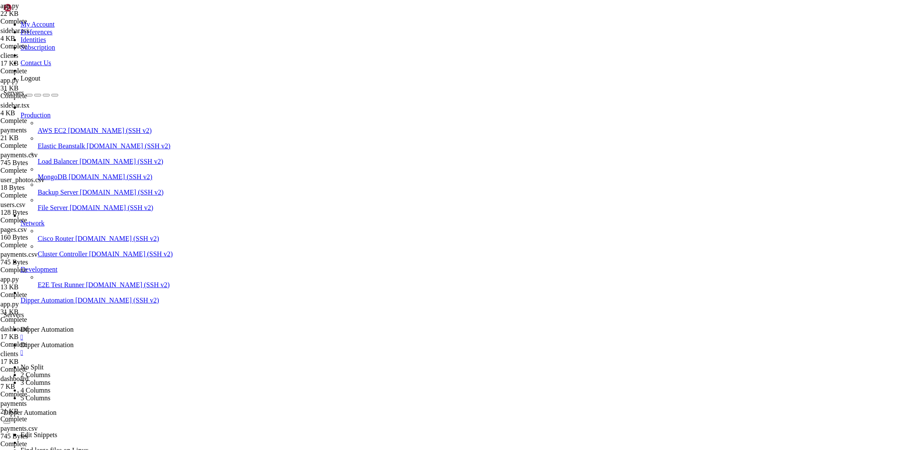
click at [202, 341] on link "Dipper Automation " at bounding box center [465, 348] width 889 height 15
type input "/root/DipperProject/backend/data"
drag, startPoint x: 191, startPoint y: 52, endPoint x: 157, endPoint y: 223, distance: 174.6
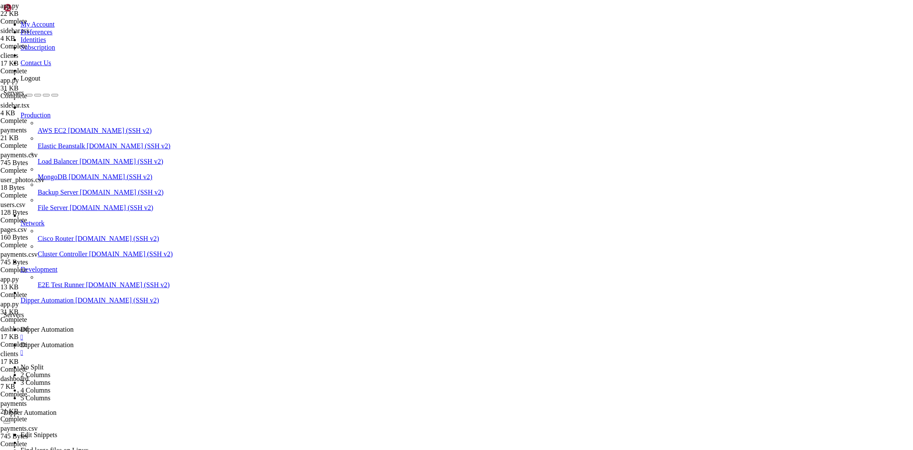
type textarea "4,Serviço Periódico QWE,Limpeza mensal,1,ACME Ltda,200.00,true,meses,3,2025-10-…"
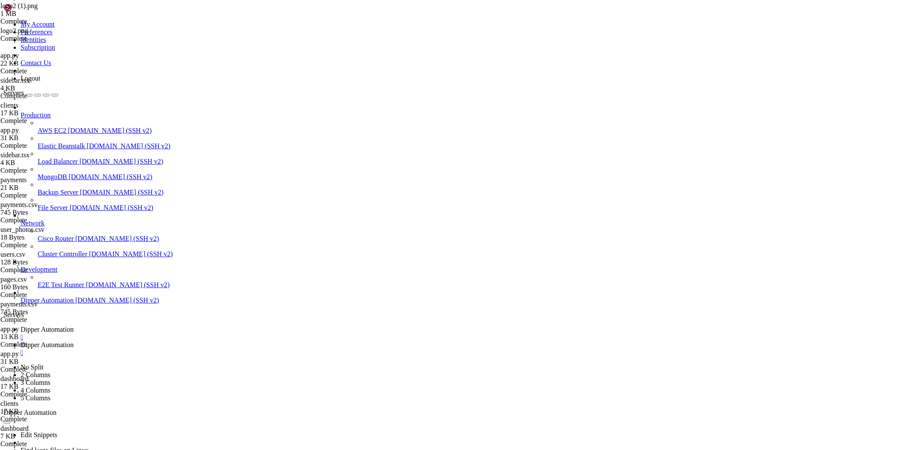
type textarea "1,Mensalidade Contábil ACME,Serviço mensal de contabilidade,1,ACME Ltda,500.00,…"
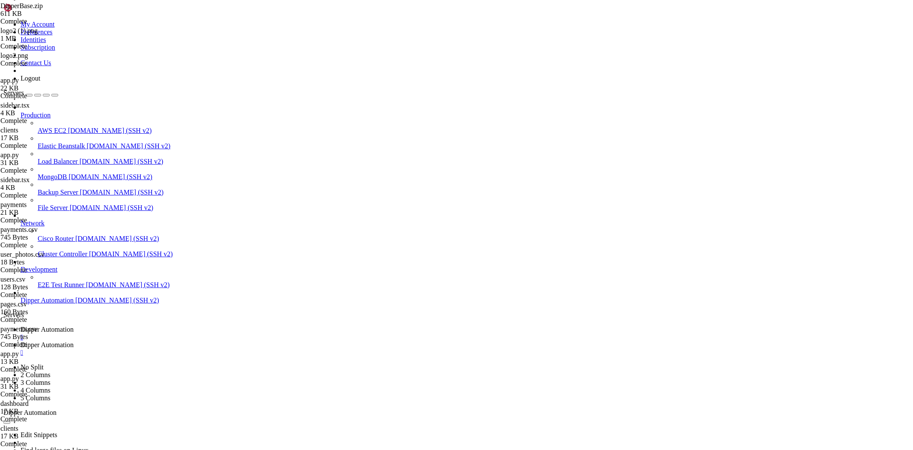
type input "/root/DipperProject/data"
